Goal: Transaction & Acquisition: Purchase product/service

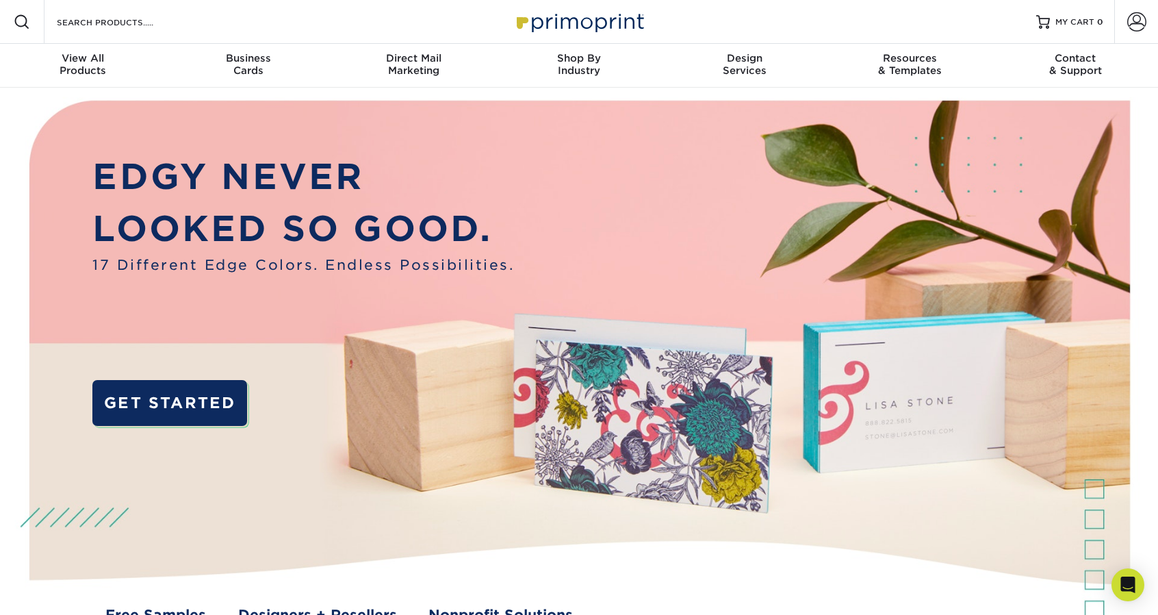
click at [193, 23] on div "Resources Menu Search Products Account SIGN IN CREATE AN ACCOUNT forgot passwor…" at bounding box center [579, 22] width 1158 height 44
click at [147, 27] on input "Search Products" at bounding box center [122, 22] width 134 height 16
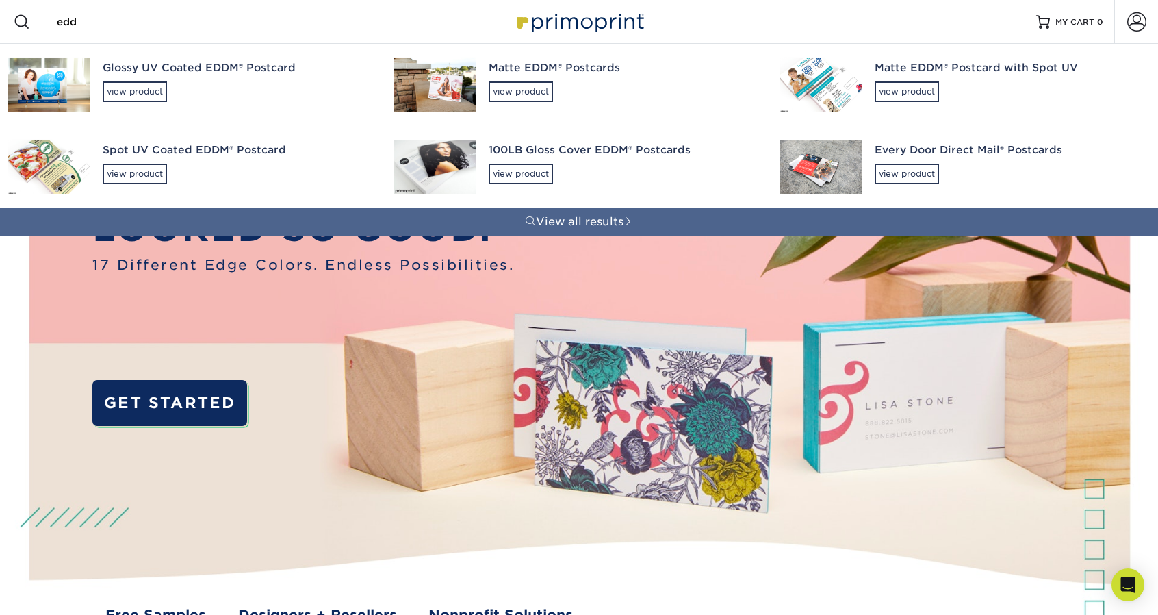
type input "eddm"
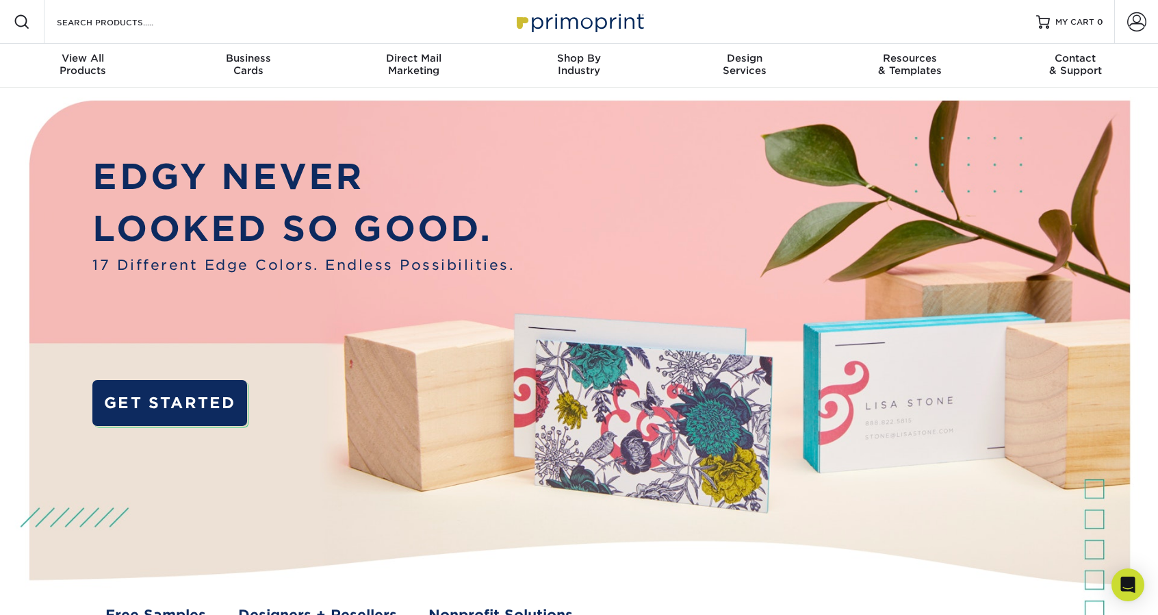
click at [240, 14] on div "Resources Menu Search Products Account SIGN IN CREATE AN ACCOUNT forgot passwor…" at bounding box center [579, 22] width 1158 height 44
click at [220, 23] on div "Resources Menu Search Products Account SIGN IN CREATE AN ACCOUNT forgot passwor…" at bounding box center [579, 22] width 1158 height 44
click at [103, 22] on input "Search Products" at bounding box center [122, 22] width 134 height 16
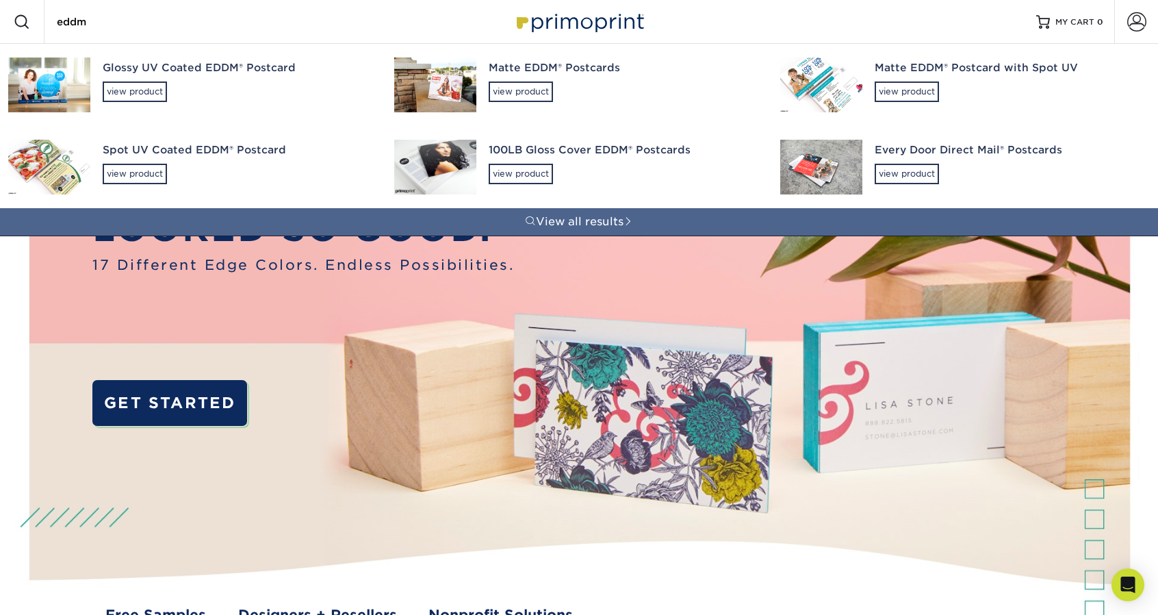
type input "eddm"
click at [897, 94] on div "view product" at bounding box center [907, 91] width 64 height 21
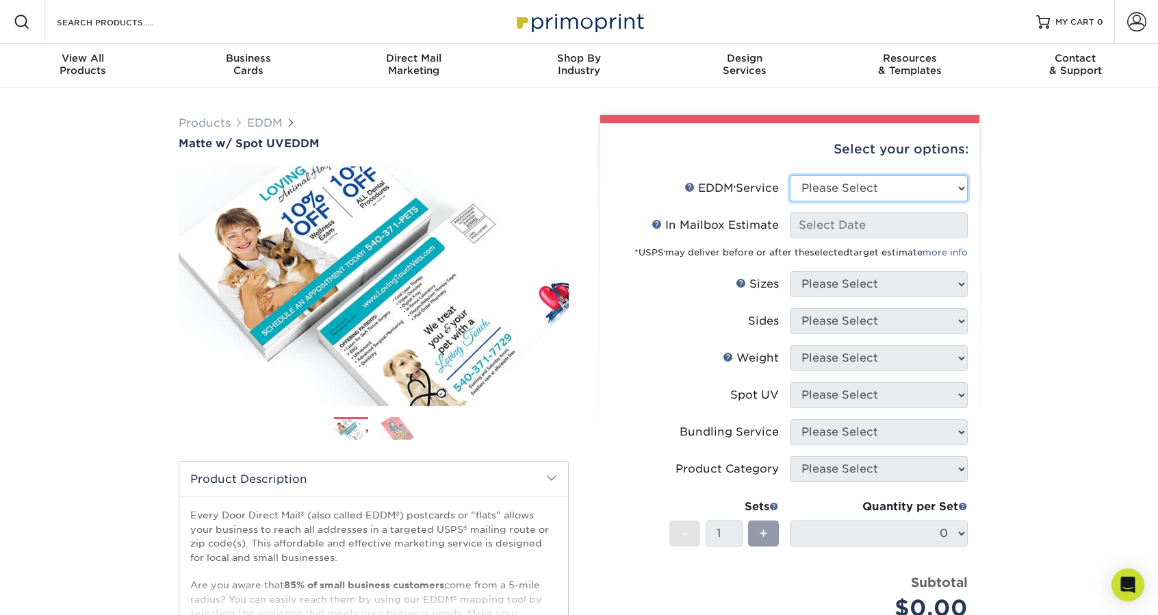
click at [960, 183] on select "Please Select Full Service Print Only" at bounding box center [879, 188] width 178 height 26
select select "full_service"
click at [790, 175] on select "Please Select Full Service Print Only" at bounding box center [879, 188] width 178 height 26
select select "-1"
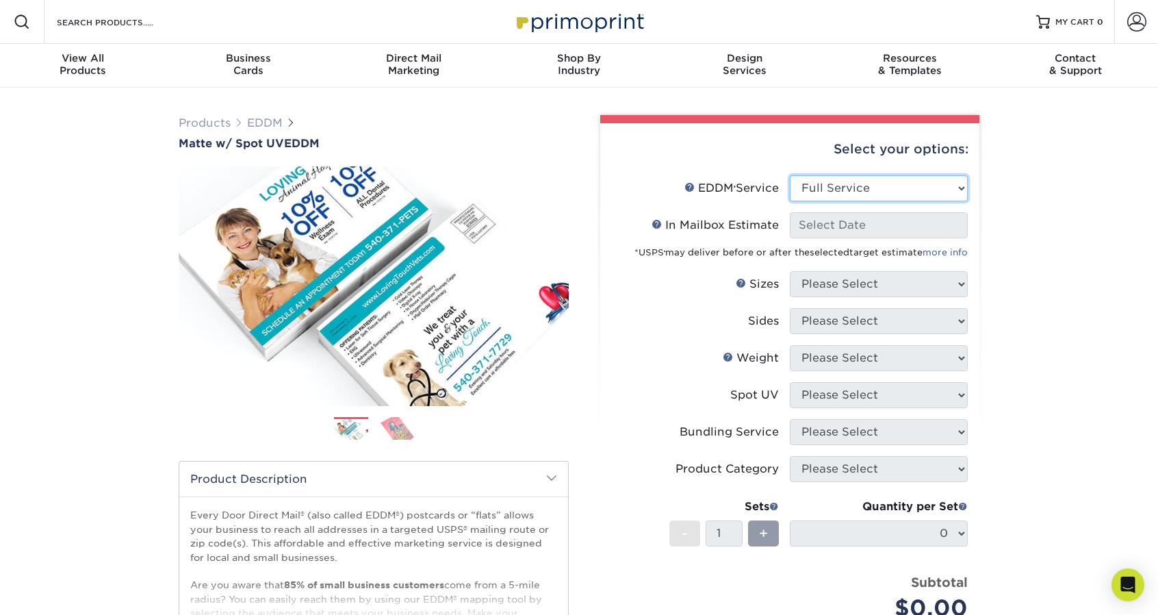
select select "-1"
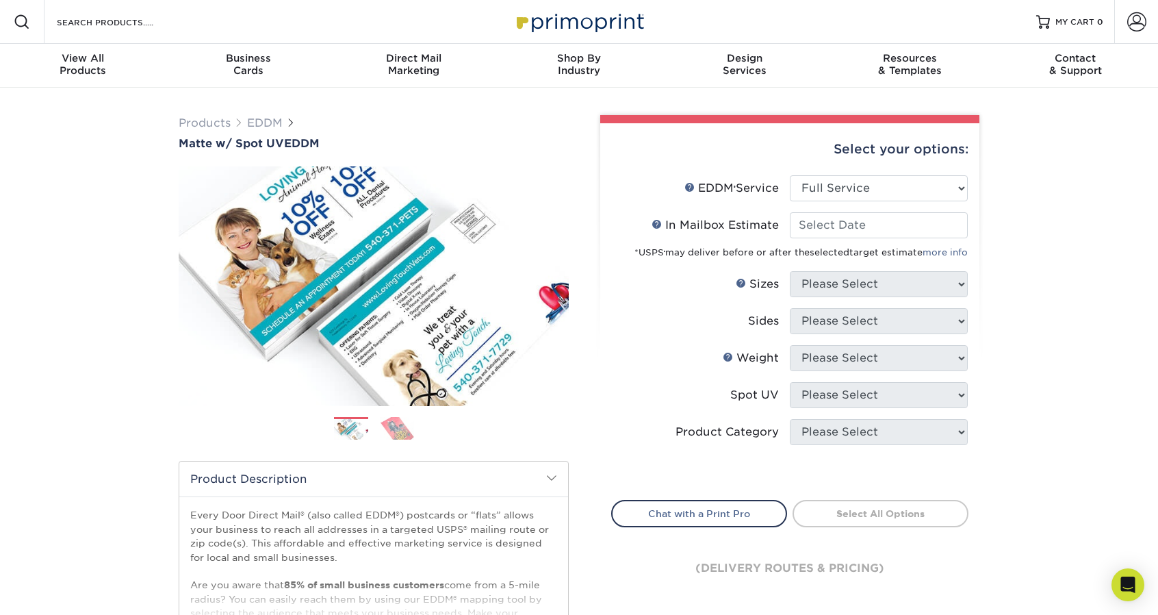
click at [1043, 229] on div "Products EDDM Matte w/ Spot UV EDDM Next" at bounding box center [579, 453] width 1158 height 731
click at [850, 234] on input "In Mailbox Estimate Help In Mailbox Estimate" at bounding box center [879, 225] width 178 height 26
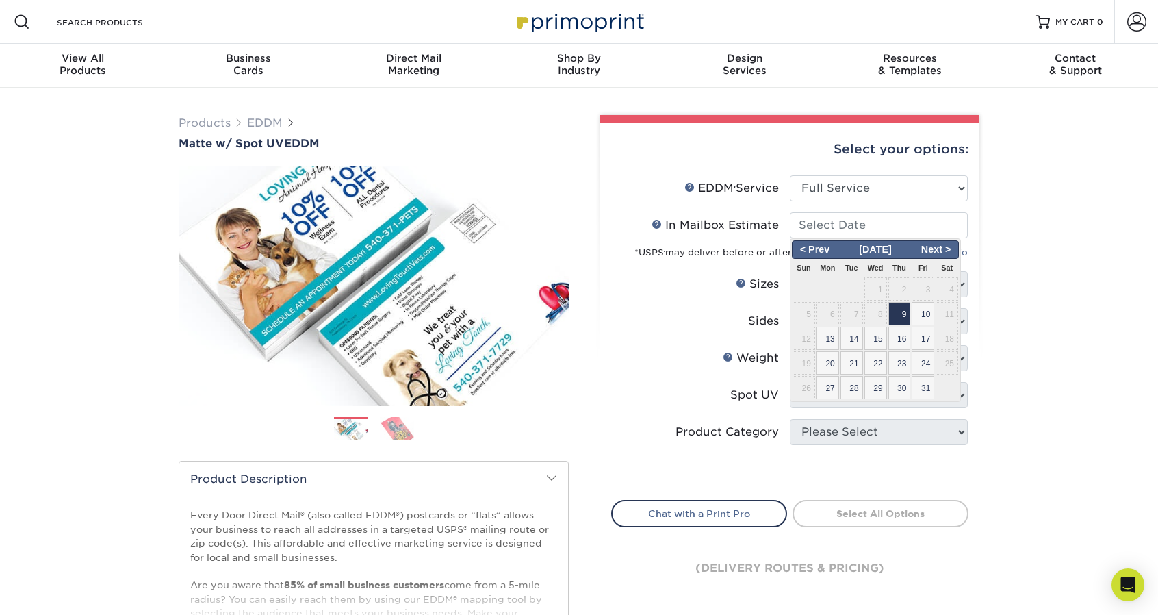
click at [891, 318] on span "9" at bounding box center [900, 313] width 23 height 23
type input "[DATE]"
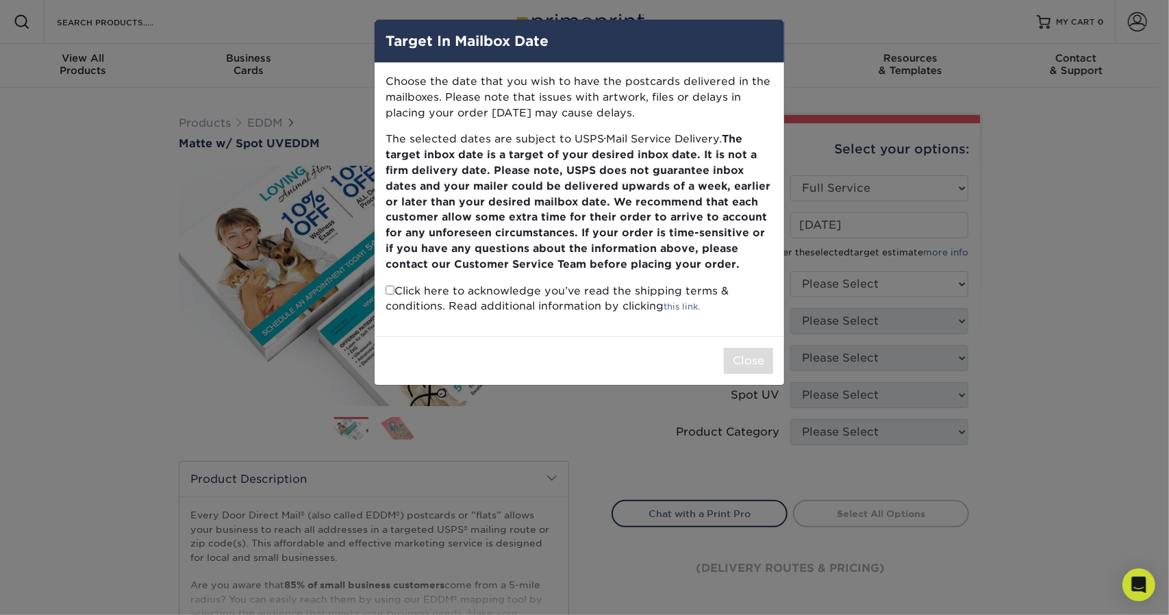
click at [585, 221] on b "The target inbox date is a target of your desired inbox date. It is not a firm …" at bounding box center [577, 201] width 385 height 138
click at [393, 291] on input "checkbox" at bounding box center [389, 289] width 9 height 9
checkbox input "true"
click at [745, 357] on button "Close" at bounding box center [748, 361] width 49 height 26
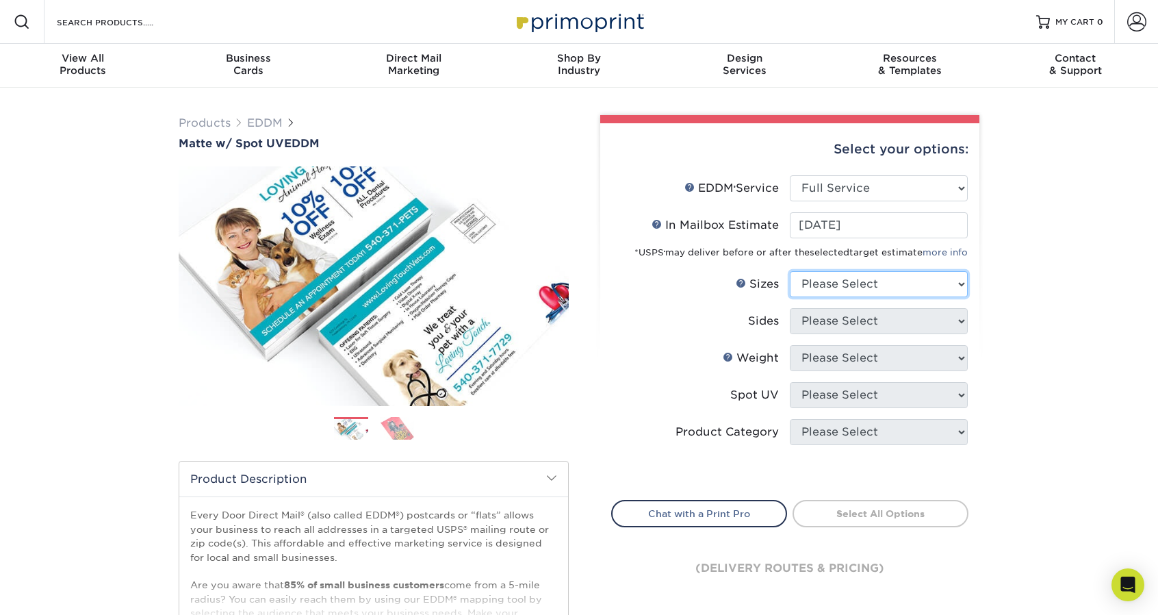
click at [911, 291] on select "Please Select 4.5" x 12" 6" x 12" 6.5" x 8" 6.5" x 9" 6.5" x 12" 7" x 8.5" 8" x…" at bounding box center [879, 284] width 178 height 26
select select "6.50x9.00"
click at [790, 271] on select "Please Select 4.5" x 12" 6" x 12" 6.5" x 8" 6.5" x 9" 6.5" x 12" 7" x 8.5" 8" x…" at bounding box center [879, 284] width 178 height 26
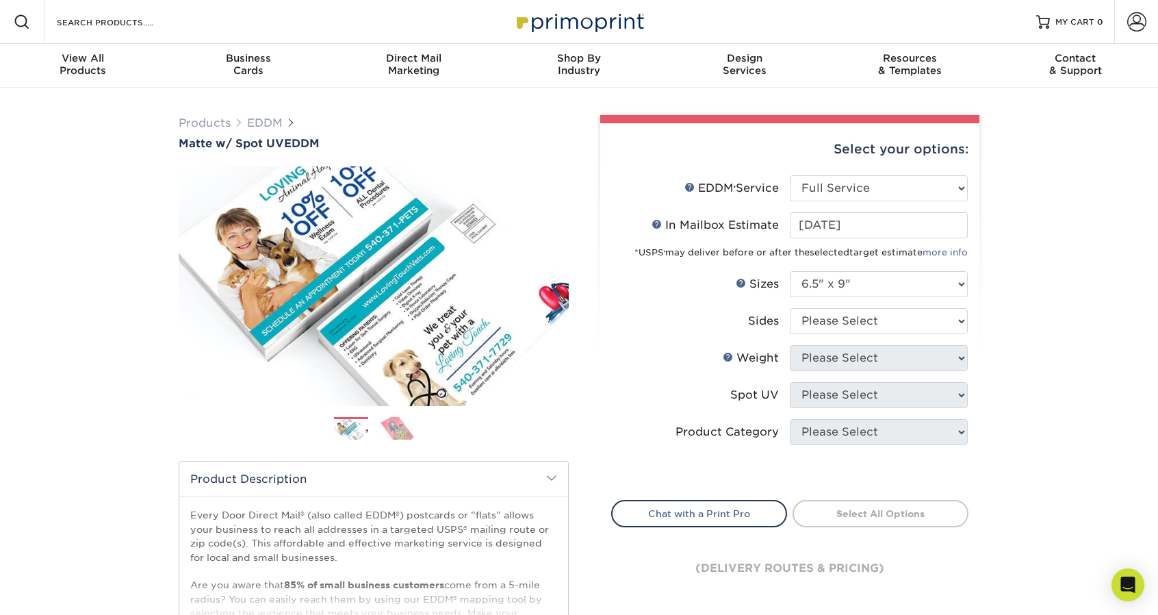
click at [1045, 385] on div "Products EDDM Matte w/ Spot UV EDDM Next" at bounding box center [579, 453] width 1158 height 731
click at [953, 320] on select "Please Select Print Both Sides Print Front Only" at bounding box center [879, 321] width 178 height 26
click at [790, 308] on select "Please Select Print Both Sides Print Front Only" at bounding box center [879, 321] width 178 height 26
click at [927, 333] on li "Sides Please Select Print Both Sides Print Front Only" at bounding box center [790, 326] width 356 height 37
click at [930, 331] on select "Please Select Print Both Sides Print Front Only" at bounding box center [879, 321] width 178 height 26
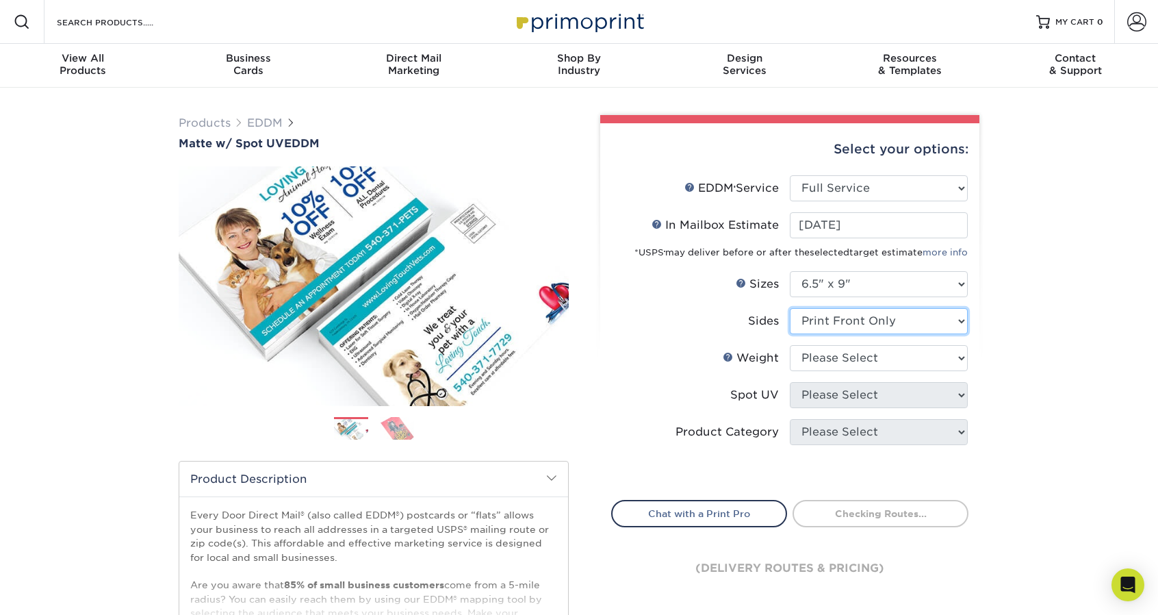
select select "13abbda7-1d64-4f25-8bb2-c179b224825d"
click at [790, 308] on select "Please Select Print Both Sides Print Front Only" at bounding box center [879, 321] width 178 height 26
click at [979, 361] on div "Select your options: EDDM Service Help EDDM ® Service Please Select Full Servic…" at bounding box center [789, 371] width 379 height 497
click at [937, 361] on select "Please Select 16PT" at bounding box center [879, 358] width 178 height 26
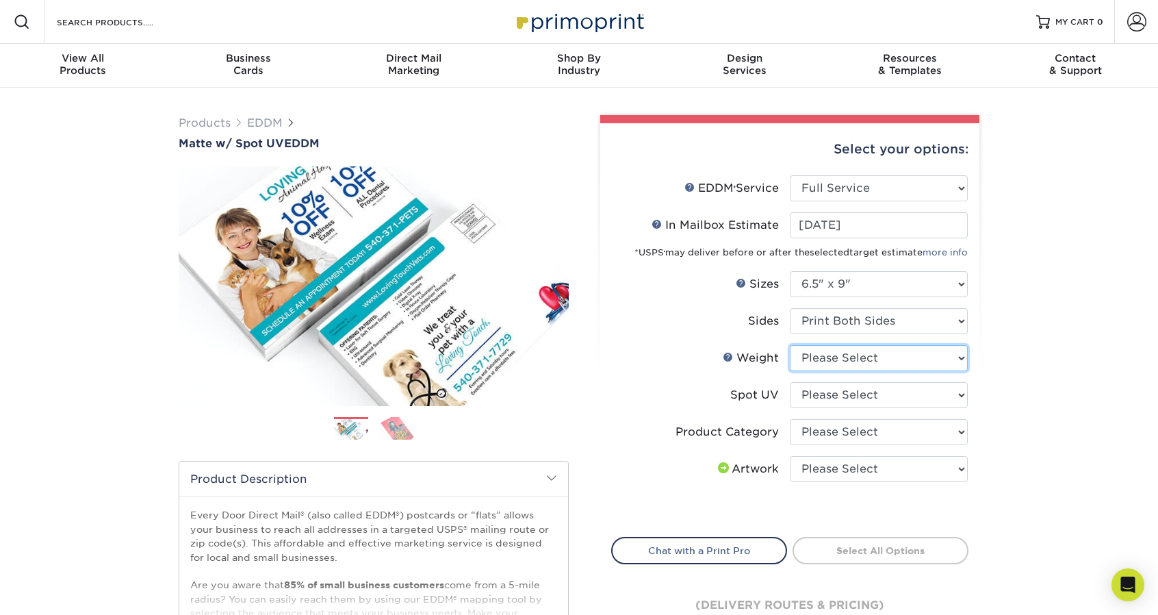
select select "16PT"
click at [790, 345] on select "Please Select 16PT" at bounding box center [879, 358] width 178 height 26
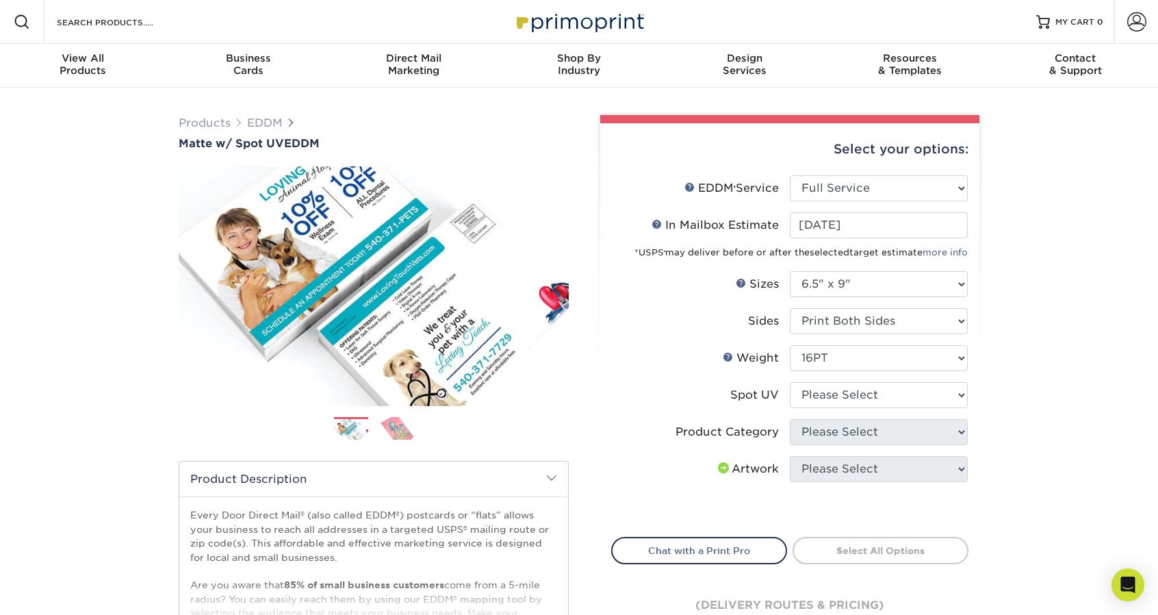
click at [1042, 390] on div "Products EDDM Matte w/ Spot UV EDDM Next" at bounding box center [579, 453] width 1158 height 731
click at [905, 398] on select "Please Select Front and Back (Both Sides) Front Only Back Only" at bounding box center [879, 395] width 178 height 26
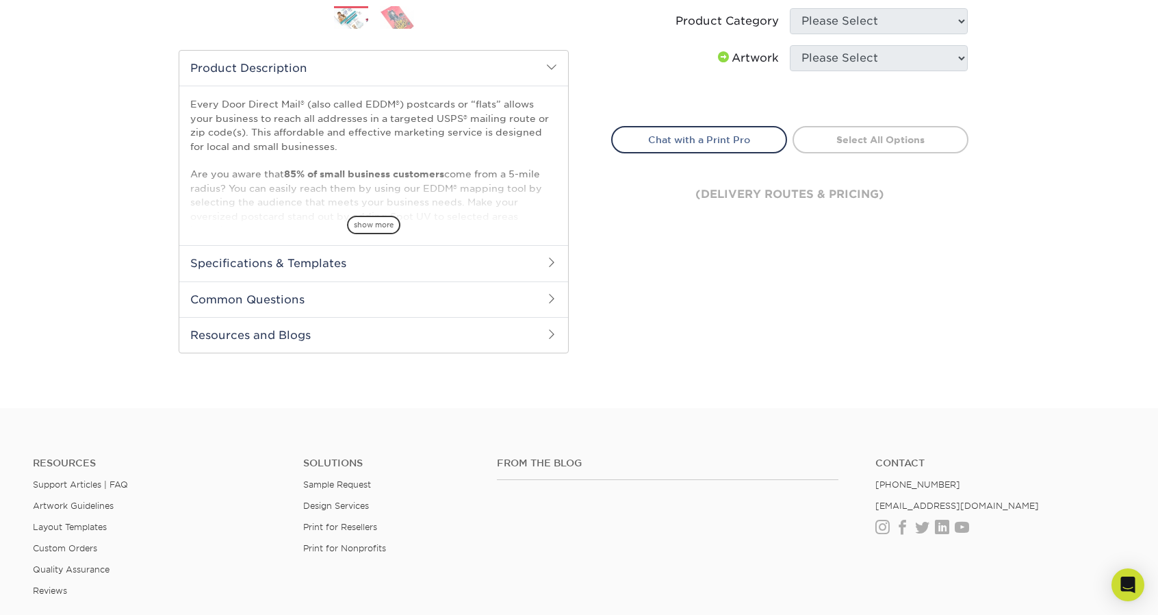
scroll to position [137, 0]
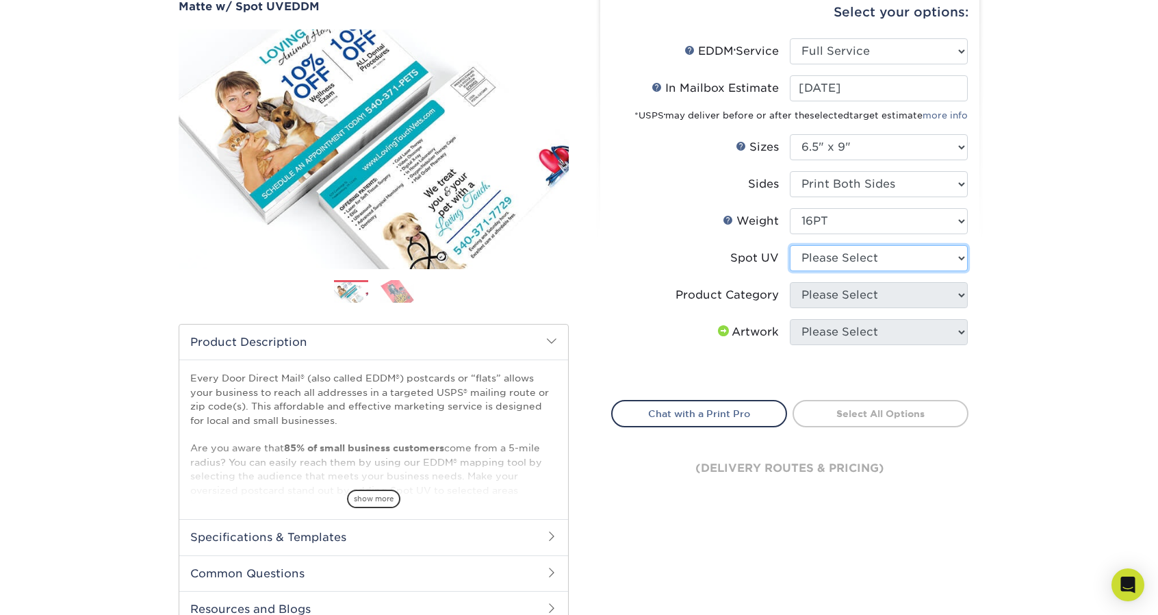
click at [843, 268] on select "Please Select Front and Back (Both Sides) Front Only Back Only" at bounding box center [879, 258] width 178 height 26
select select "0"
click at [790, 245] on select "Please Select Front and Back (Both Sides) Front Only Back Only" at bounding box center [879, 258] width 178 height 26
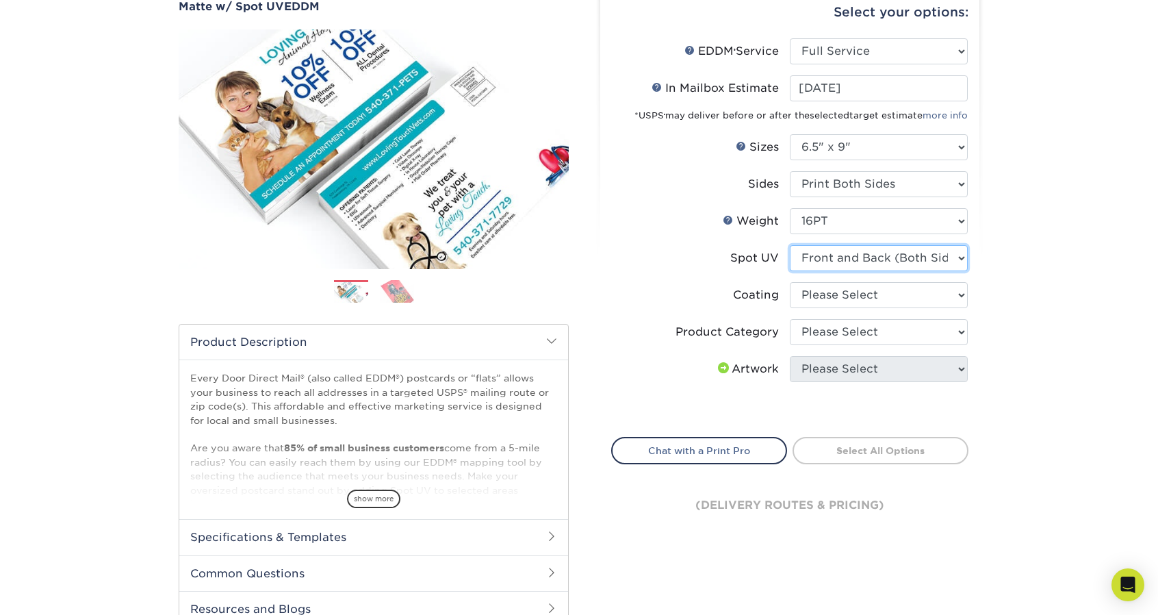
click at [839, 254] on select "Please Select Front and Back (Both Sides) Front Only Back Only" at bounding box center [879, 258] width 178 height 26
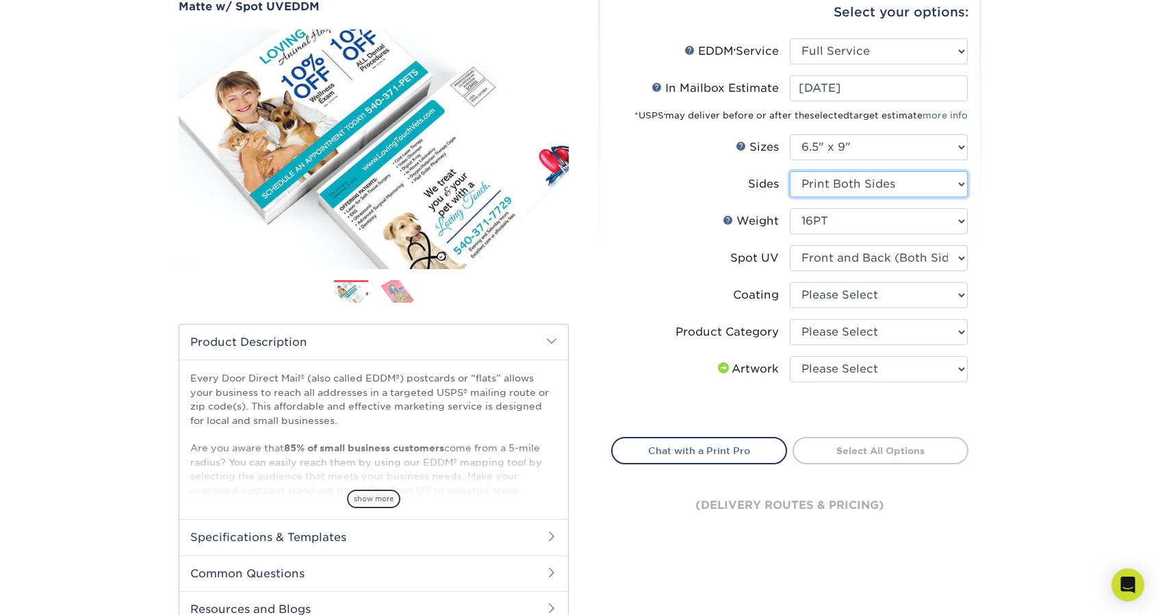
click at [839, 195] on select "Please Select Print Both Sides Print Front Only" at bounding box center [879, 184] width 178 height 26
select select "-1"
click at [790, 171] on select "Please Select Print Both Sides Print Front Only" at bounding box center [879, 184] width 178 height 26
select select "-1"
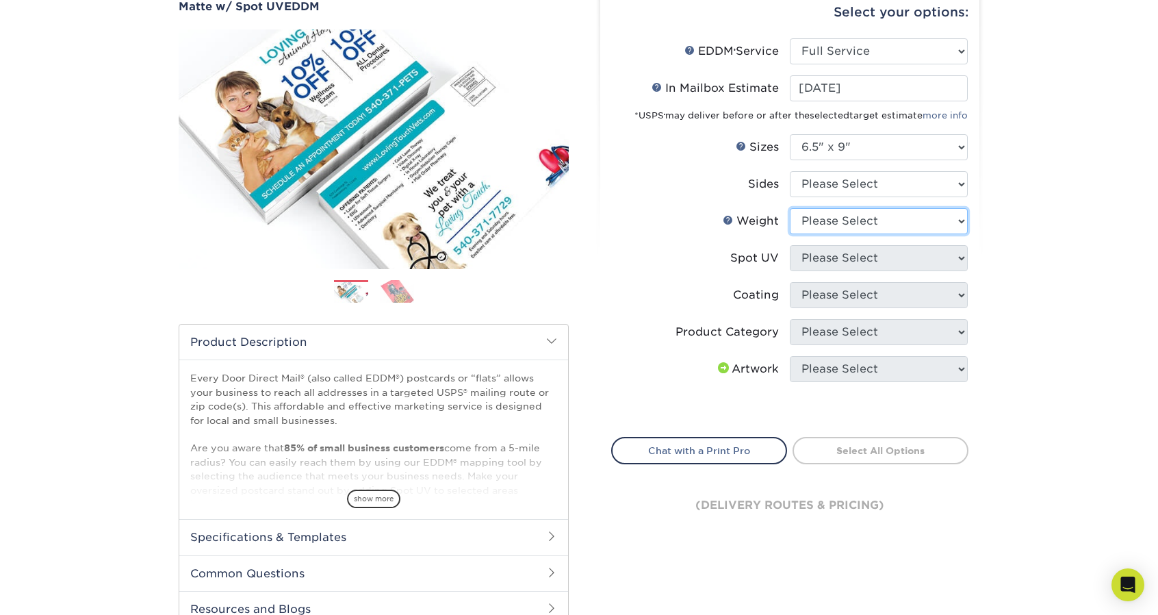
click at [880, 220] on select "Please Select" at bounding box center [879, 221] width 178 height 26
click at [885, 214] on select "Please Select" at bounding box center [879, 221] width 178 height 26
click at [926, 191] on select "Please Select Print Both Sides Print Front Only" at bounding box center [879, 184] width 178 height 26
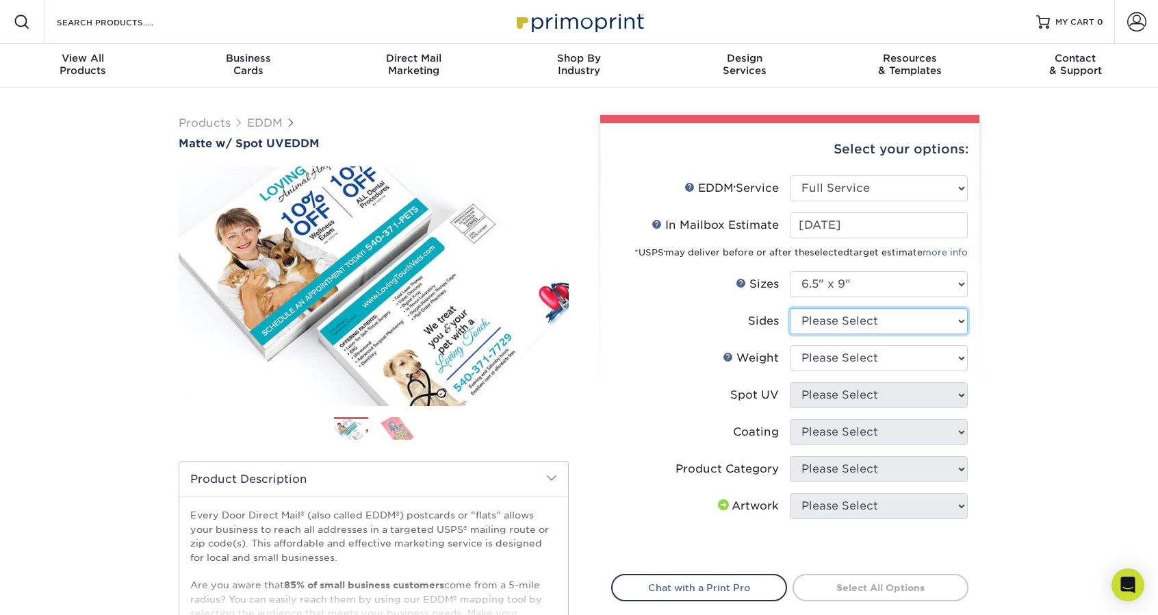
click at [875, 325] on select "Please Select Print Both Sides Print Front Only" at bounding box center [879, 321] width 178 height 26
select select "32d3c223-f82c-492b-b915-ba065a00862f"
click at [790, 308] on select "Please Select Print Both Sides Print Front Only" at bounding box center [879, 321] width 178 height 26
click at [1039, 367] on div "Products EDDM Matte w/ Spot UV EDDM Next" at bounding box center [579, 453] width 1158 height 731
click at [880, 365] on select "Please Select 16PT" at bounding box center [879, 358] width 178 height 26
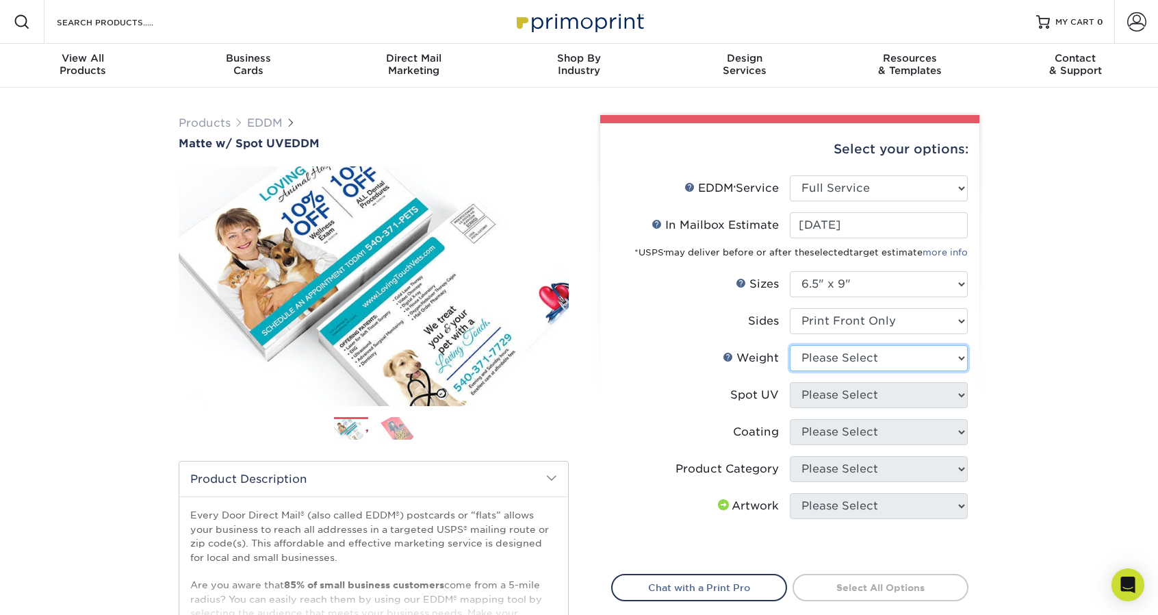
select select "16PT"
click at [790, 345] on select "Please Select 16PT" at bounding box center [879, 358] width 178 height 26
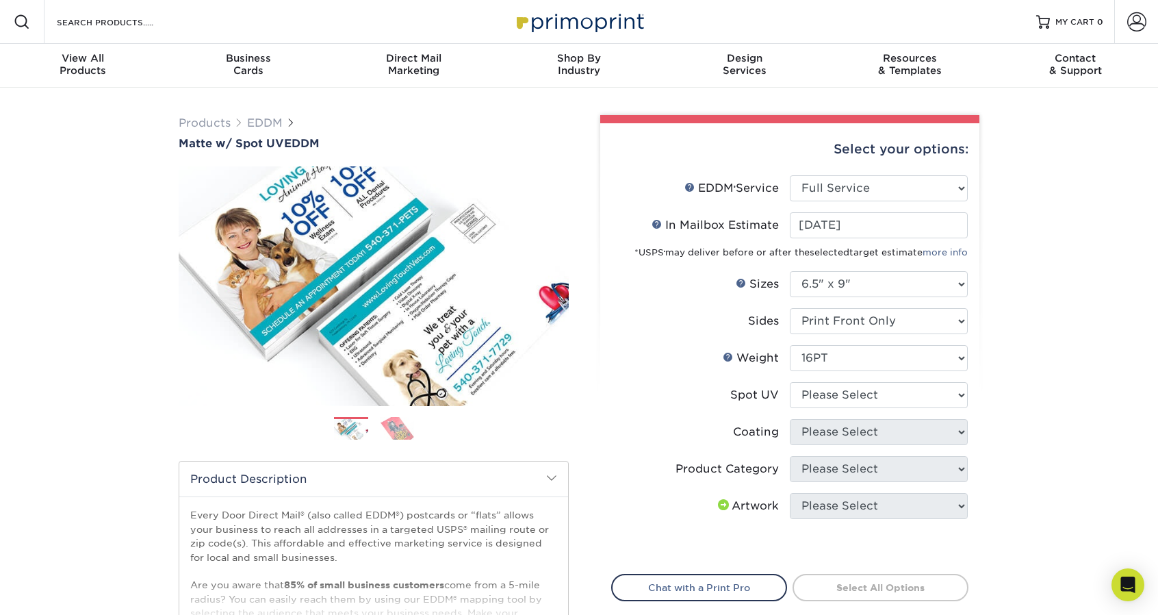
click at [1048, 382] on div "Products EDDM Matte w/ Spot UV EDDM Next" at bounding box center [579, 453] width 1158 height 731
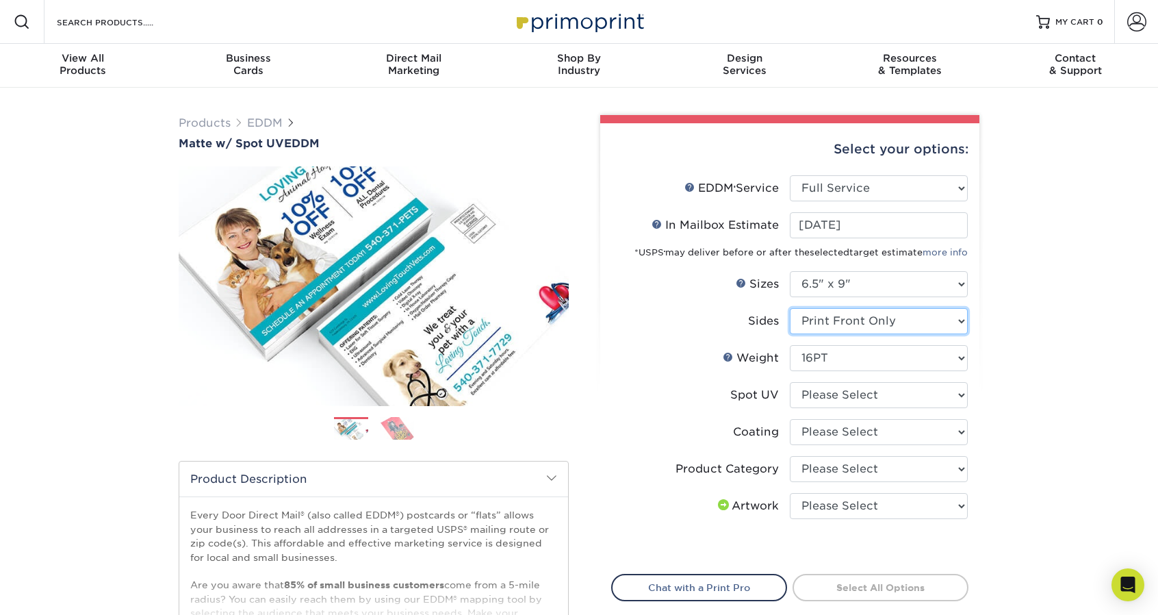
click at [898, 321] on select "Please Select Print Both Sides Print Front Only" at bounding box center [879, 321] width 178 height 26
select select "13abbda7-1d64-4f25-8bb2-c179b224825d"
click at [790, 308] on select "Please Select Print Both Sides Print Front Only" at bounding box center [879, 321] width 178 height 26
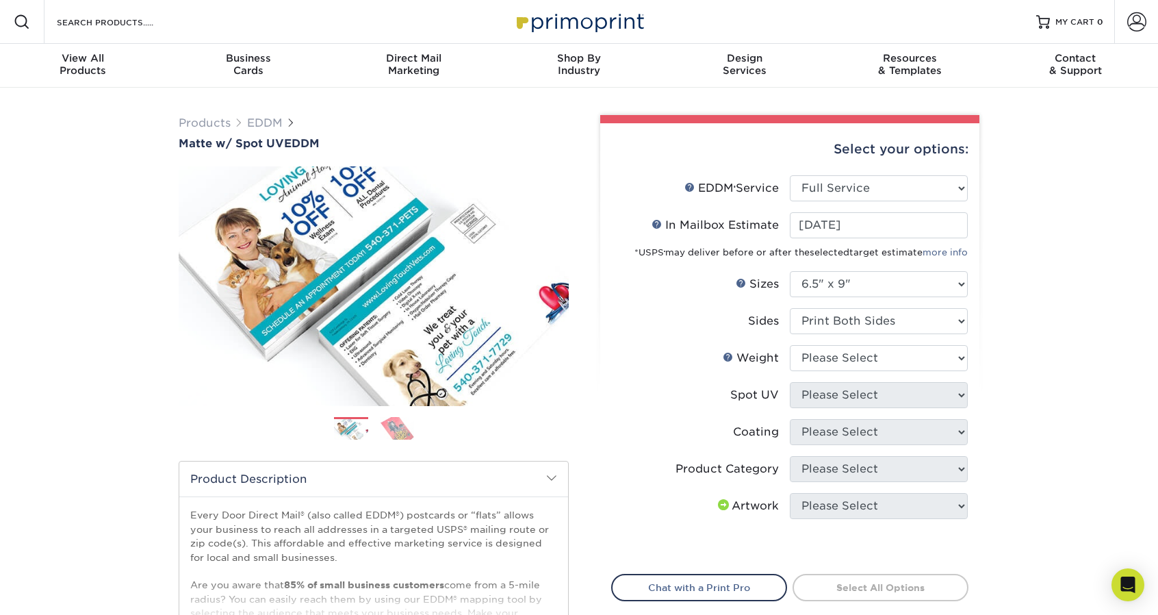
click at [1072, 365] on div "Products EDDM Matte w/ Spot UV EDDM Next" at bounding box center [579, 453] width 1158 height 731
click at [850, 354] on select "Please Select 16PT" at bounding box center [879, 358] width 178 height 26
select select "16PT"
click at [790, 345] on select "Please Select 16PT" at bounding box center [879, 358] width 178 height 26
click at [1053, 384] on div "Products EDDM Matte w/ Spot UV EDDM Next" at bounding box center [579, 453] width 1158 height 731
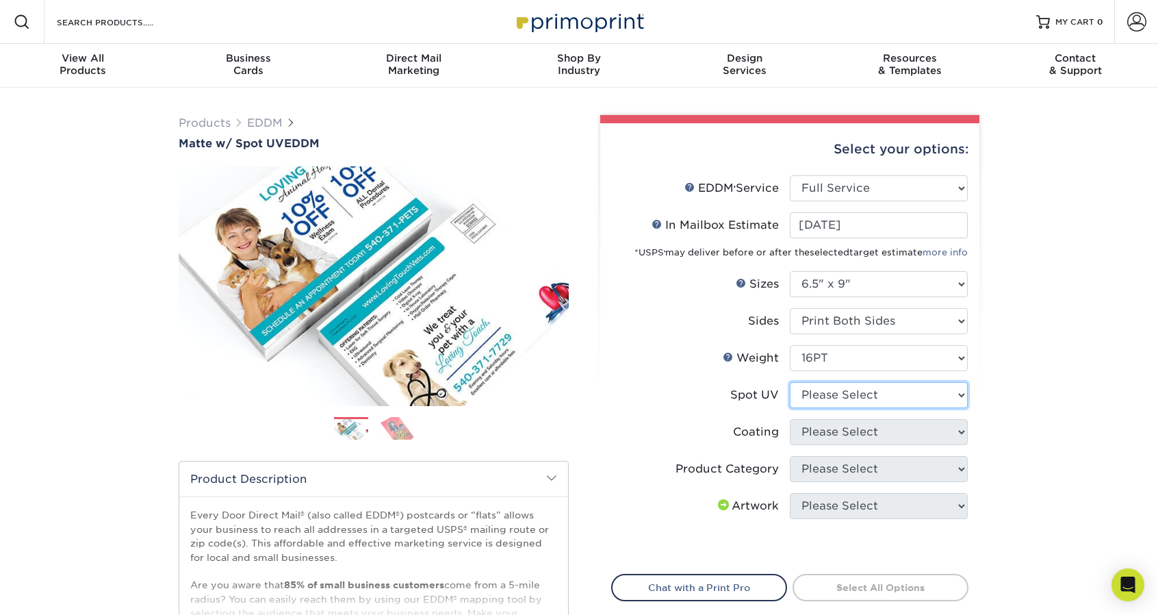
click at [832, 393] on select "Please Select Front and Back (Both Sides) Front Only Back Only" at bounding box center [879, 395] width 178 height 26
select select "1"
click at [790, 382] on select "Please Select Front and Back (Both Sides) Front Only Back Only" at bounding box center [879, 395] width 178 height 26
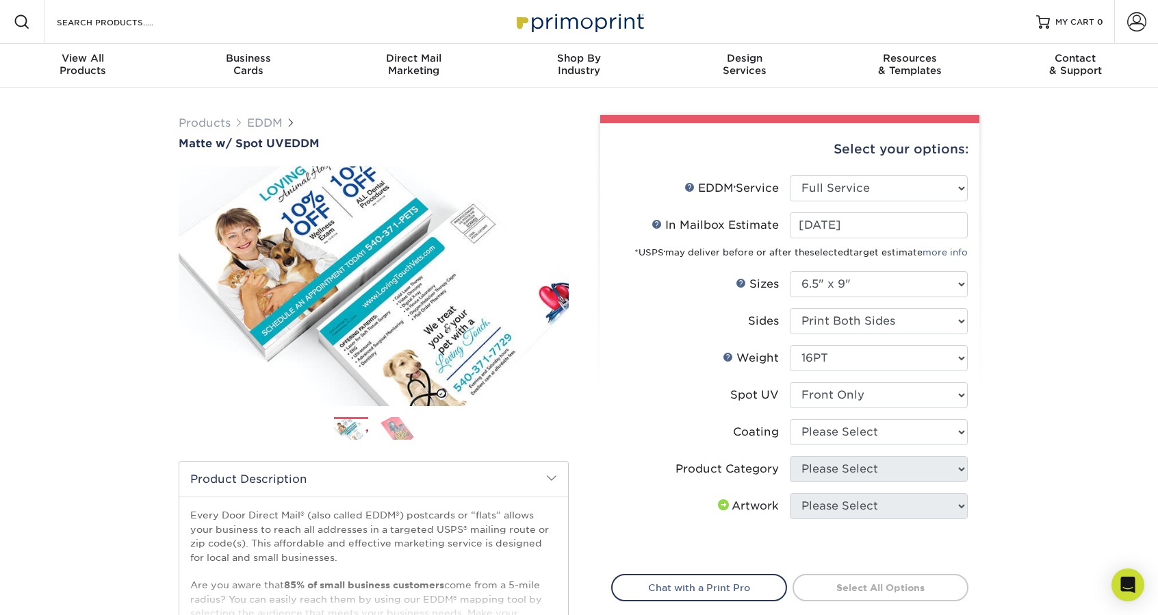
click at [1038, 432] on div "Products EDDM Matte w/ Spot UV EDDM Next" at bounding box center [579, 453] width 1158 height 731
click at [885, 432] on select at bounding box center [879, 432] width 178 height 26
select select "121bb7b5-3b4d-429f-bd8d-bbf80e953313"
click at [790, 419] on select at bounding box center [879, 432] width 178 height 26
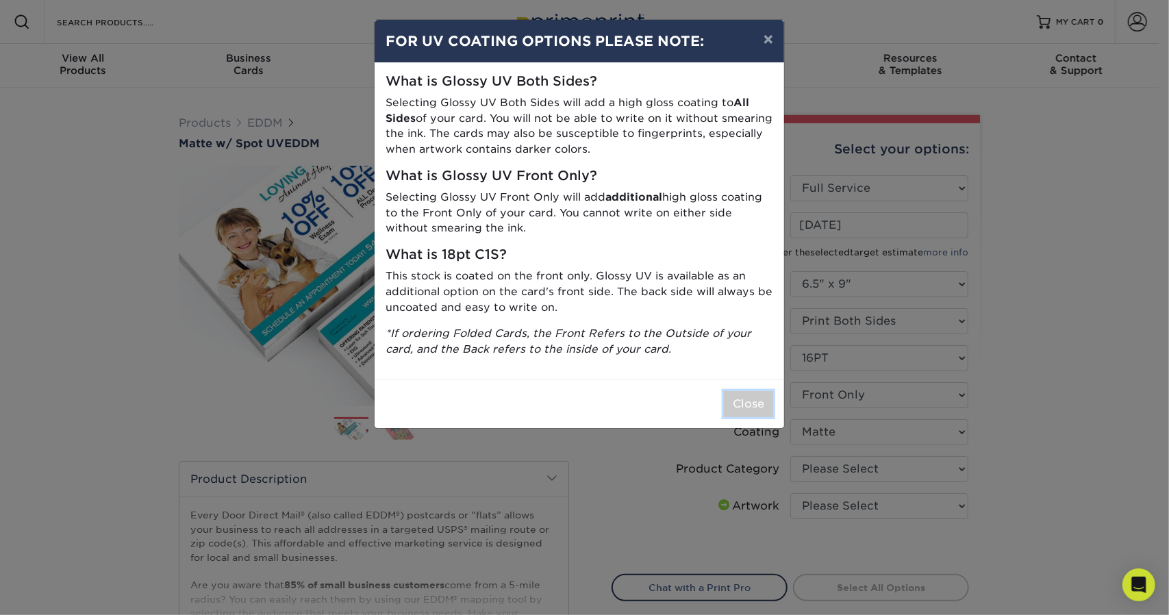
click at [749, 401] on button "Close" at bounding box center [748, 404] width 49 height 26
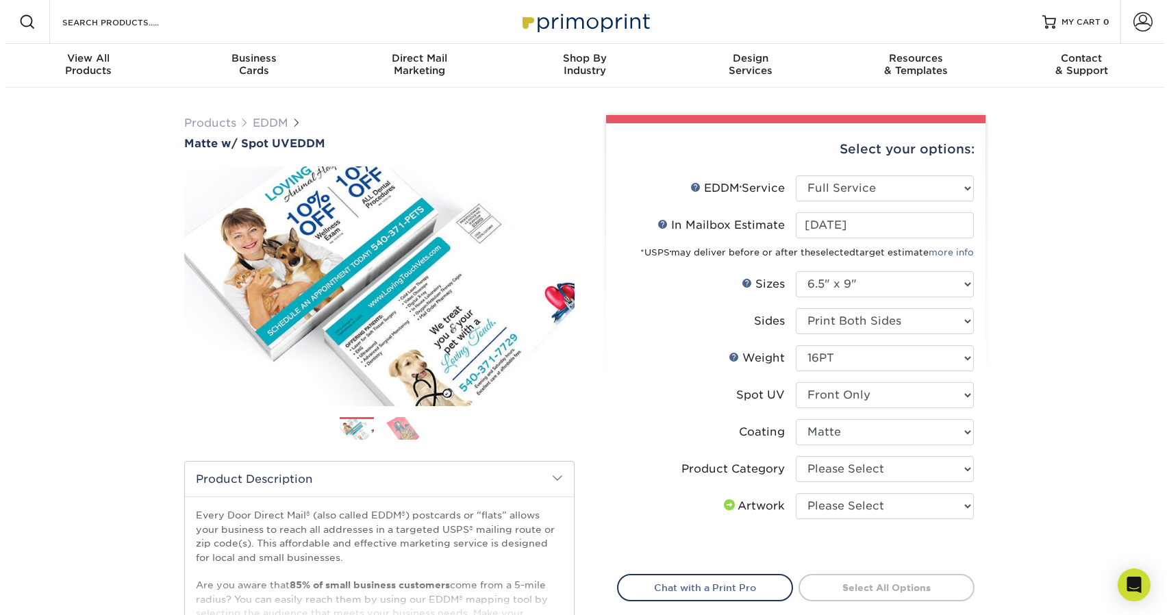
scroll to position [137, 0]
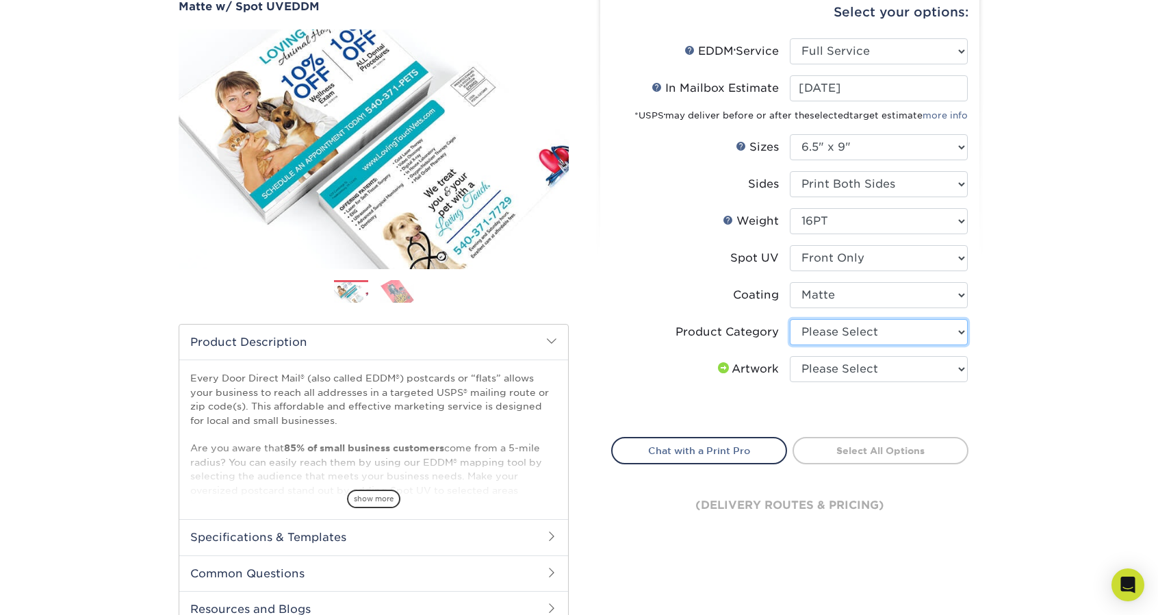
click at [861, 335] on select "Please Select Postcards" at bounding box center [879, 332] width 178 height 26
select select "9b7272e0-d6c8-4c3c-8e97-d3a1bcdab858"
click at [790, 319] on select "Please Select Postcards" at bounding box center [879, 332] width 178 height 26
click at [1020, 359] on div "Products EDDM Matte w/ Spot UV EDDM Next" at bounding box center [579, 316] width 1158 height 731
click at [880, 365] on select "Please Select I will upload files I need a design - $150" at bounding box center [879, 369] width 178 height 26
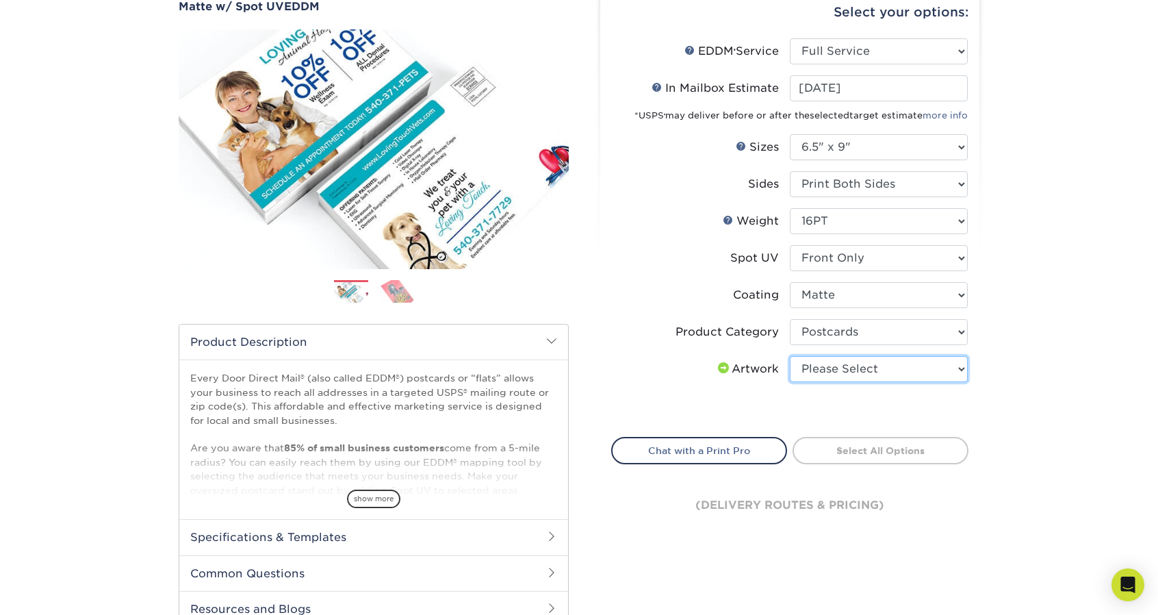
select select "upload"
click at [790, 356] on select "Please Select I will upload files I need a design - $150" at bounding box center [879, 369] width 178 height 26
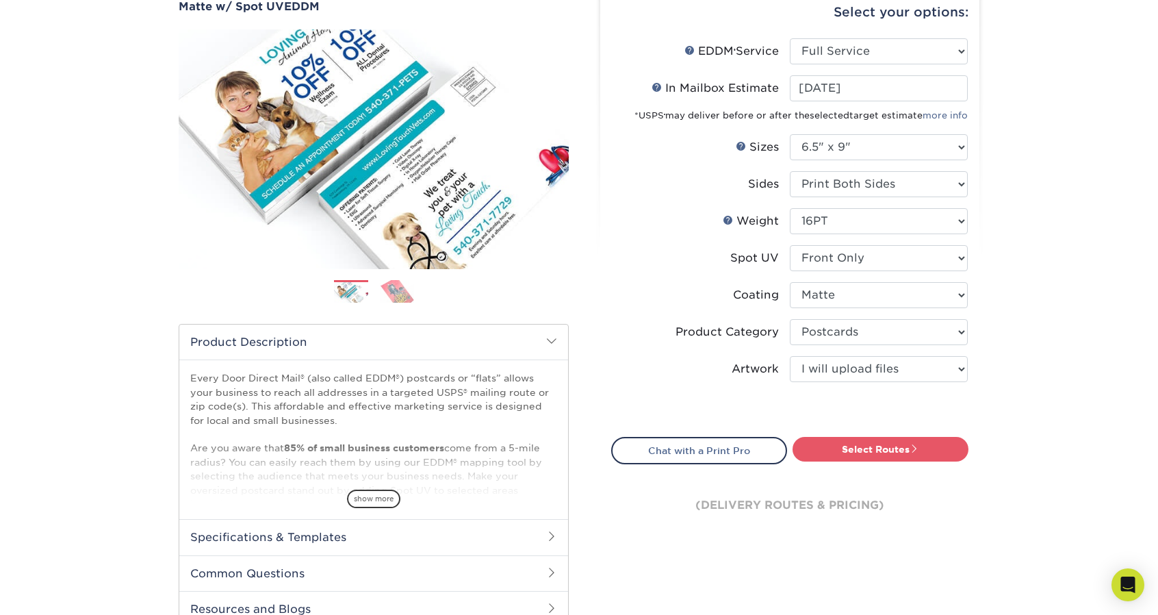
click at [1089, 350] on div "Products EDDM Matte w/ Spot UV EDDM Next" at bounding box center [579, 316] width 1158 height 731
click at [896, 446] on link "Select Routes" at bounding box center [881, 449] width 176 height 25
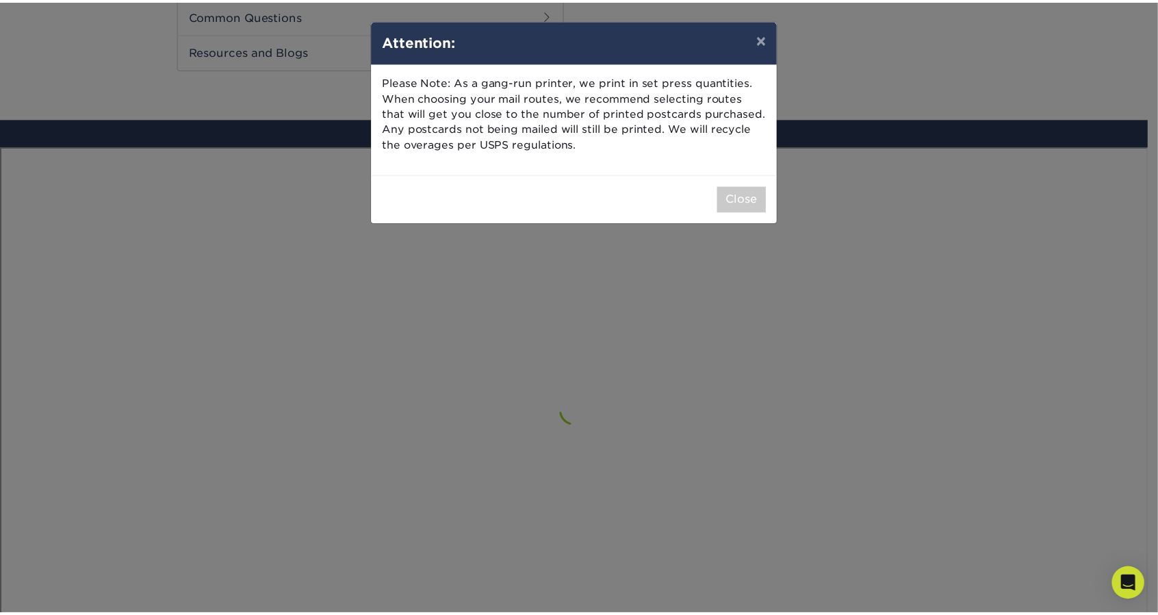
scroll to position [796, 0]
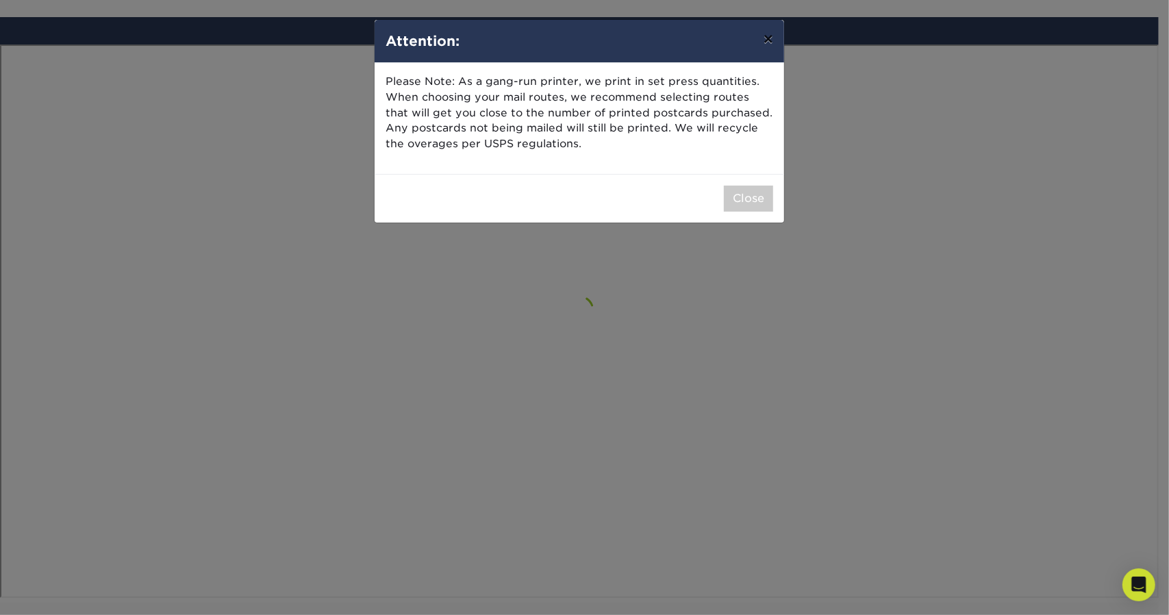
click at [765, 37] on button "×" at bounding box center [767, 39] width 31 height 38
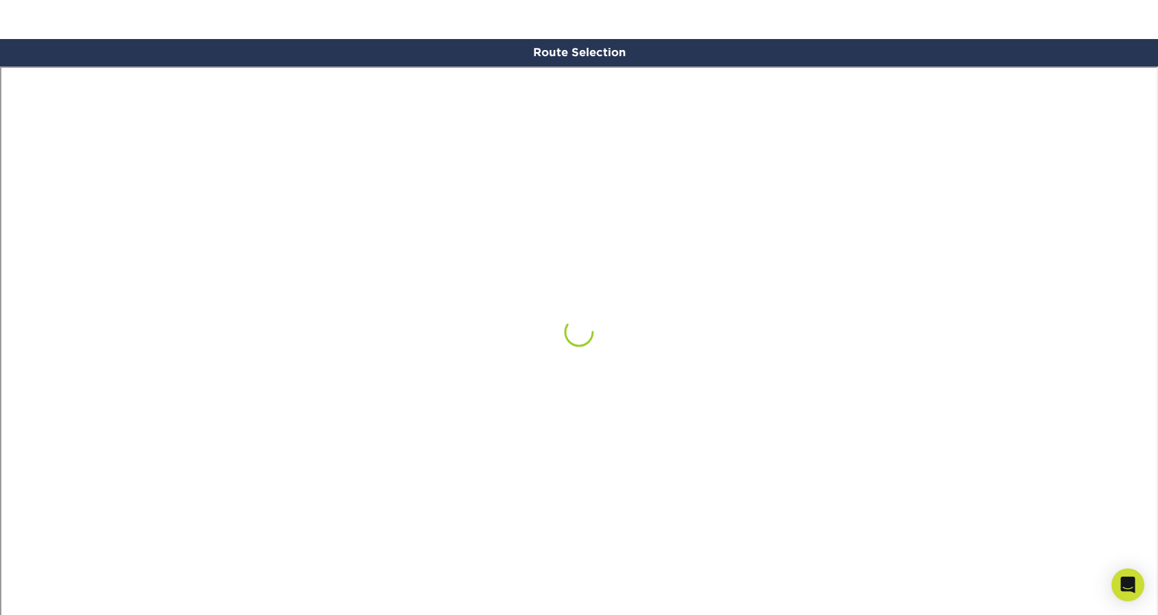
scroll to position [1048, 0]
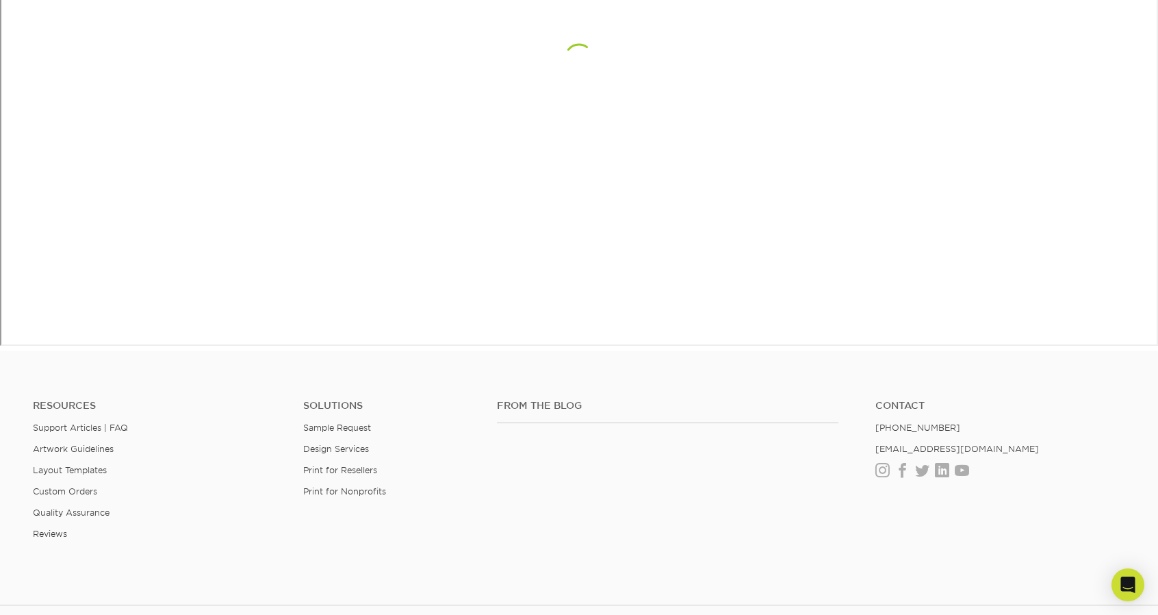
click at [184, 594] on footer "Resources Support Articles | FAQ Artwork Guidelines Layout Templates Custom Ord…" at bounding box center [579, 551] width 1158 height 401
